Goal: Register for event/course

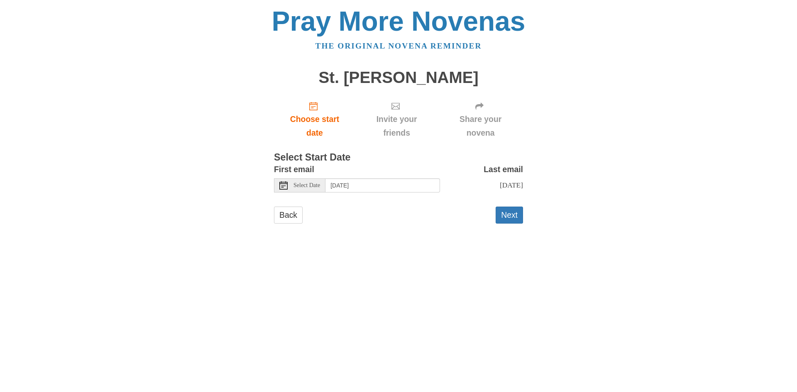
click at [281, 185] on icon at bounding box center [283, 185] width 8 height 8
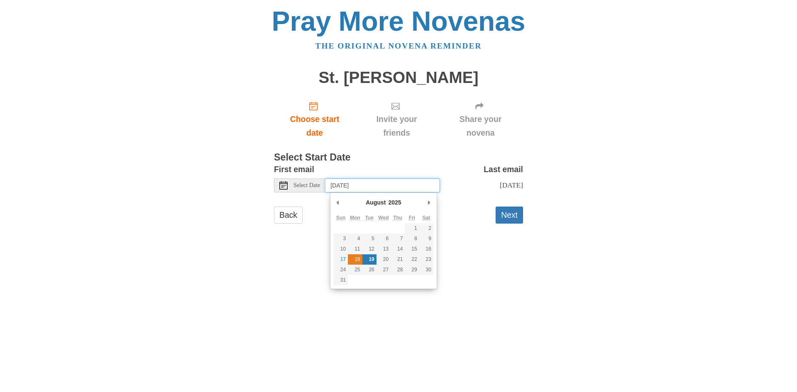
type input "Monday, August 18th"
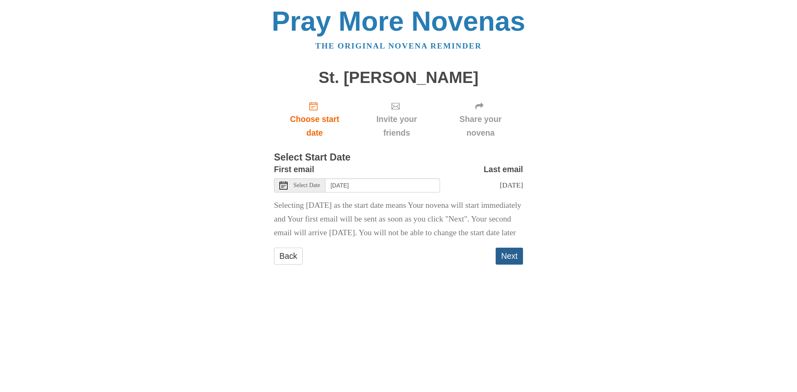
click at [506, 265] on button "Next" at bounding box center [509, 256] width 27 height 17
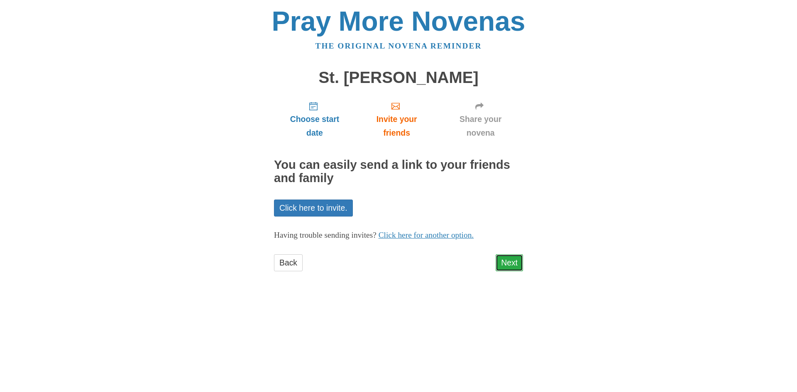
click at [509, 259] on link "Next" at bounding box center [509, 262] width 27 height 17
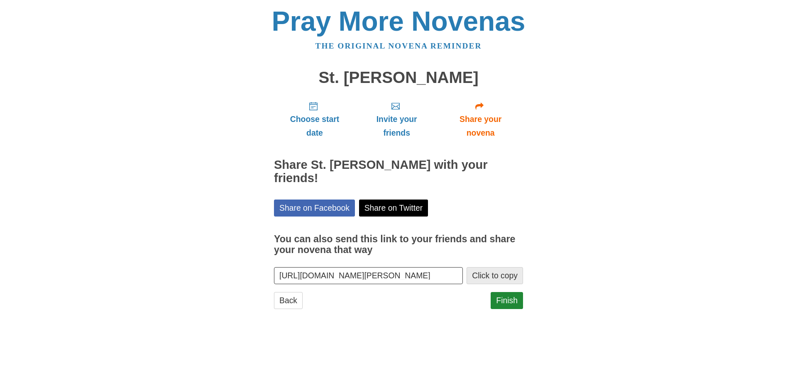
click at [498, 267] on button "Click to copy" at bounding box center [495, 275] width 56 height 17
click at [506, 292] on link "Finish" at bounding box center [507, 300] width 32 height 17
